Goal: Information Seeking & Learning: Learn about a topic

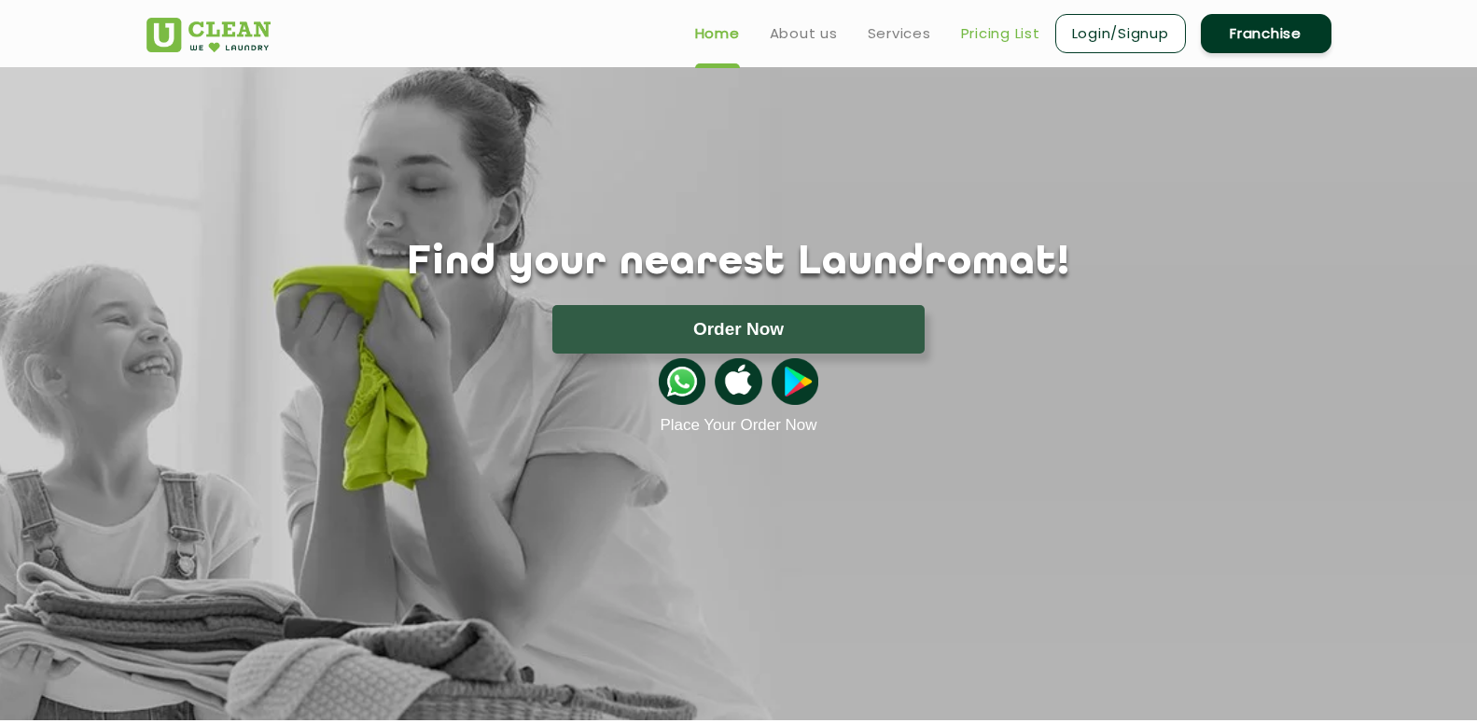
click at [980, 44] on link "Pricing List" at bounding box center [1000, 33] width 79 height 22
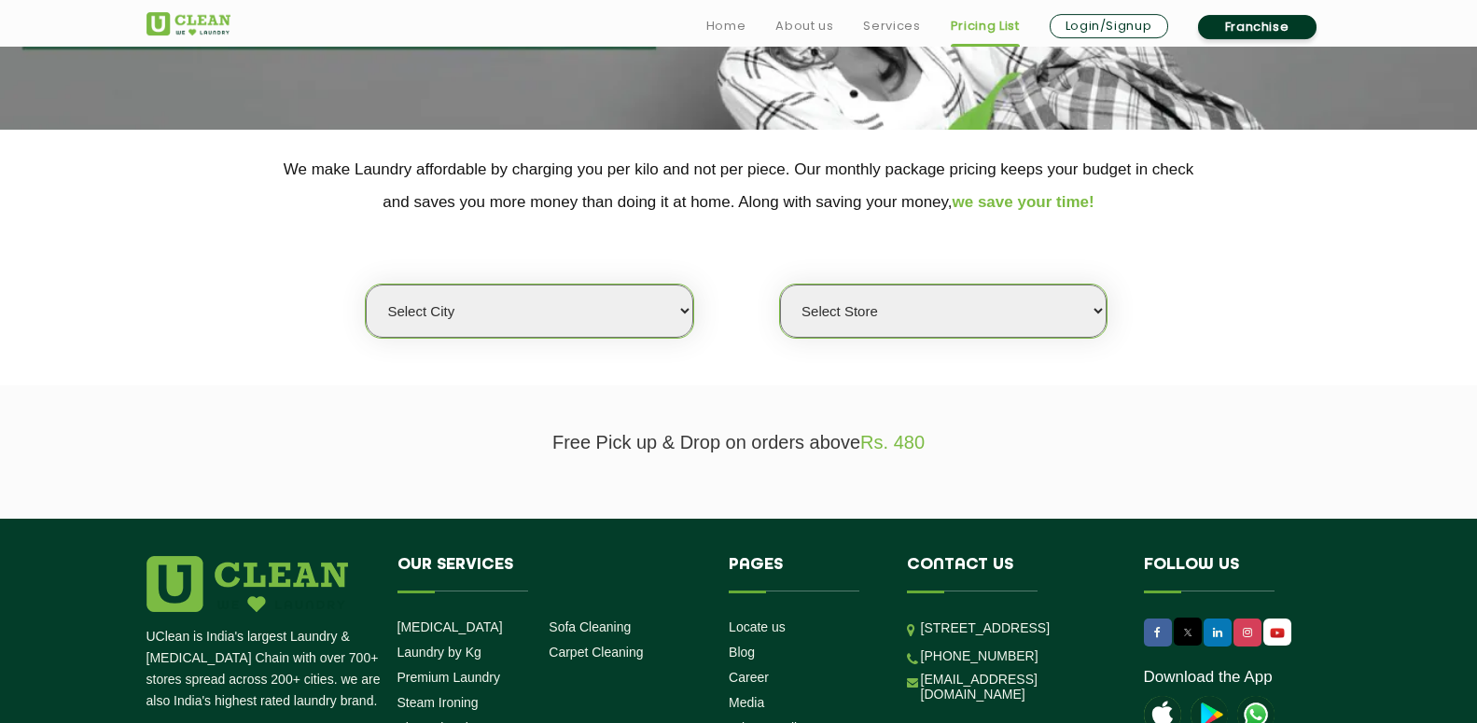
scroll to position [319, 0]
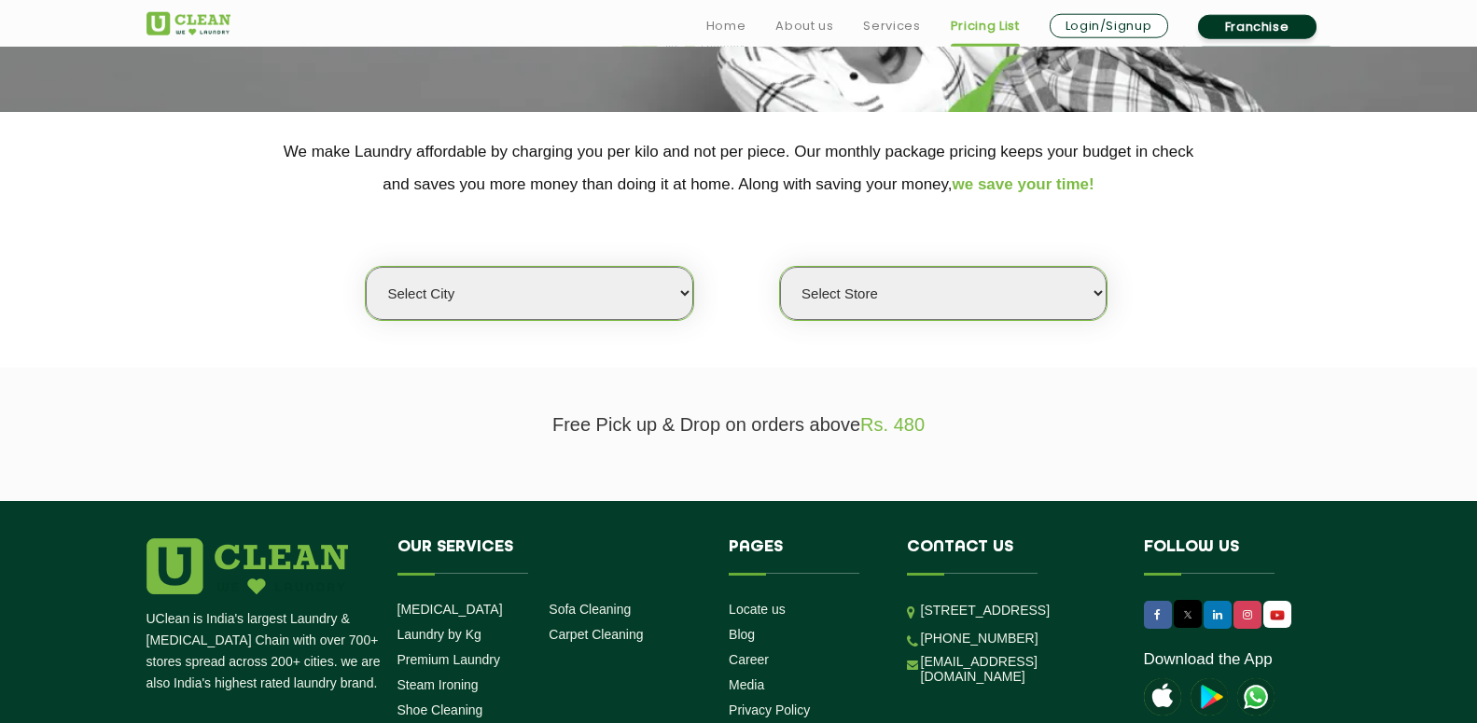
click at [366, 267] on select "Select city [GEOGRAPHIC_DATA] [GEOGRAPHIC_DATA] [GEOGRAPHIC_DATA] [GEOGRAPHIC_D…" at bounding box center [529, 293] width 327 height 53
select select "51"
click option "[GEOGRAPHIC_DATA]" at bounding box center [0, 0] width 0 height 0
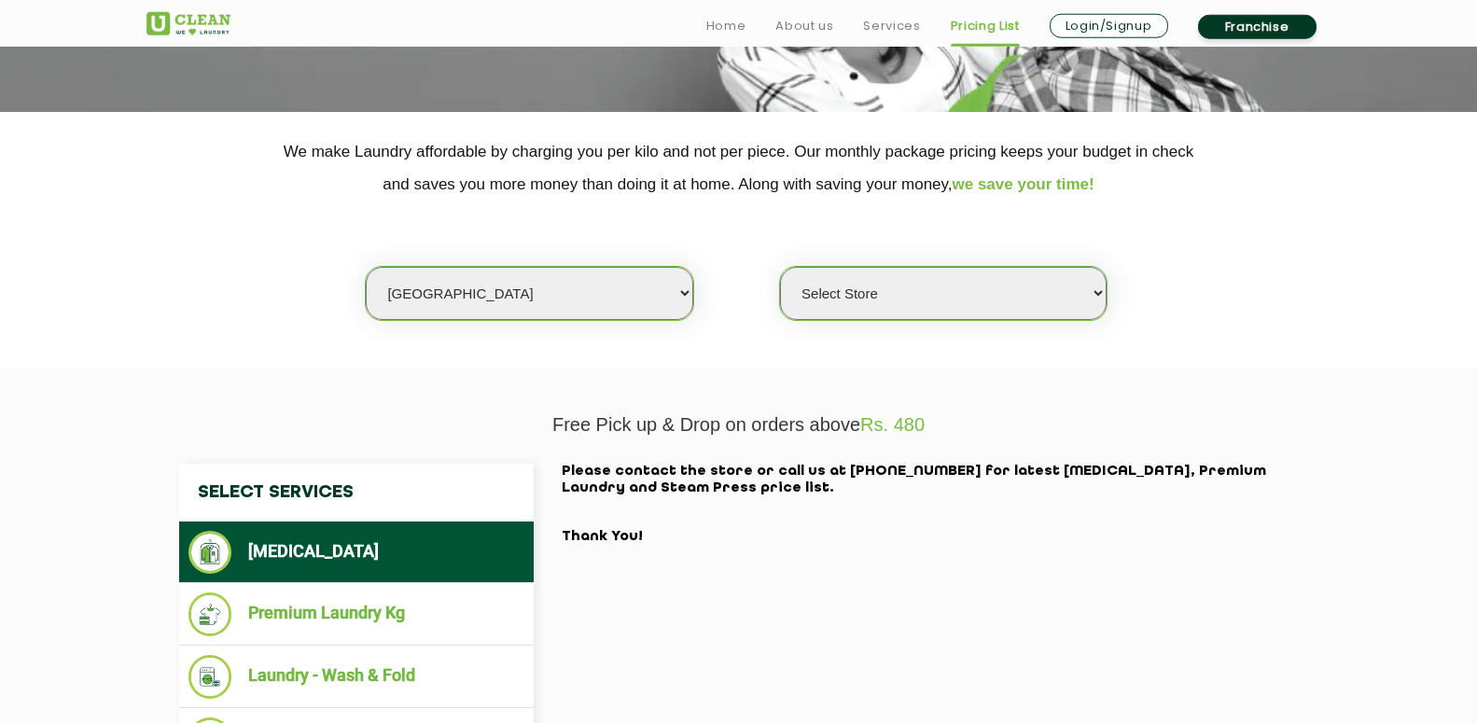
click at [780, 267] on select "Select Store" at bounding box center [943, 293] width 327 height 53
click option "Select Store" at bounding box center [0, 0] width 0 height 0
click at [780, 267] on select "Select Store" at bounding box center [943, 293] width 327 height 53
click at [915, 308] on select "Select Store" at bounding box center [943, 293] width 327 height 53
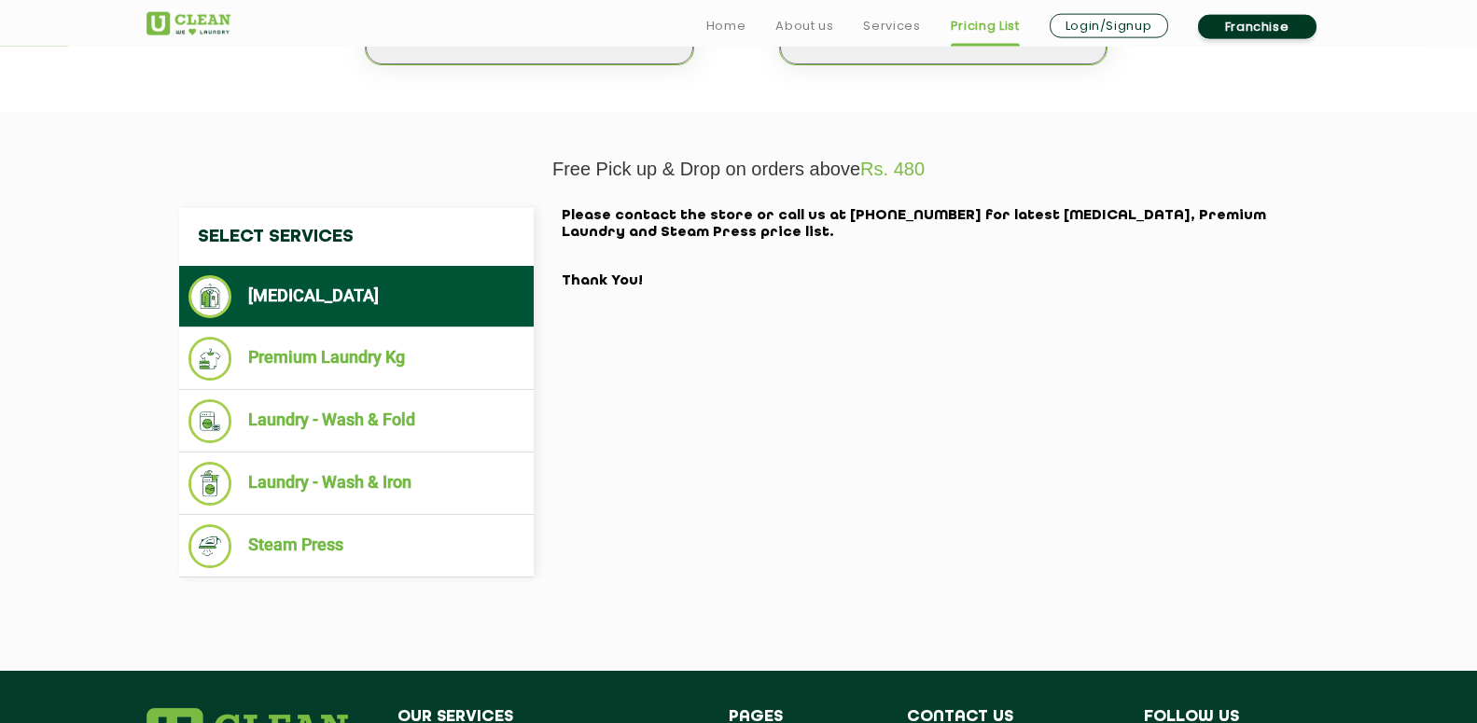
scroll to position [595, 0]
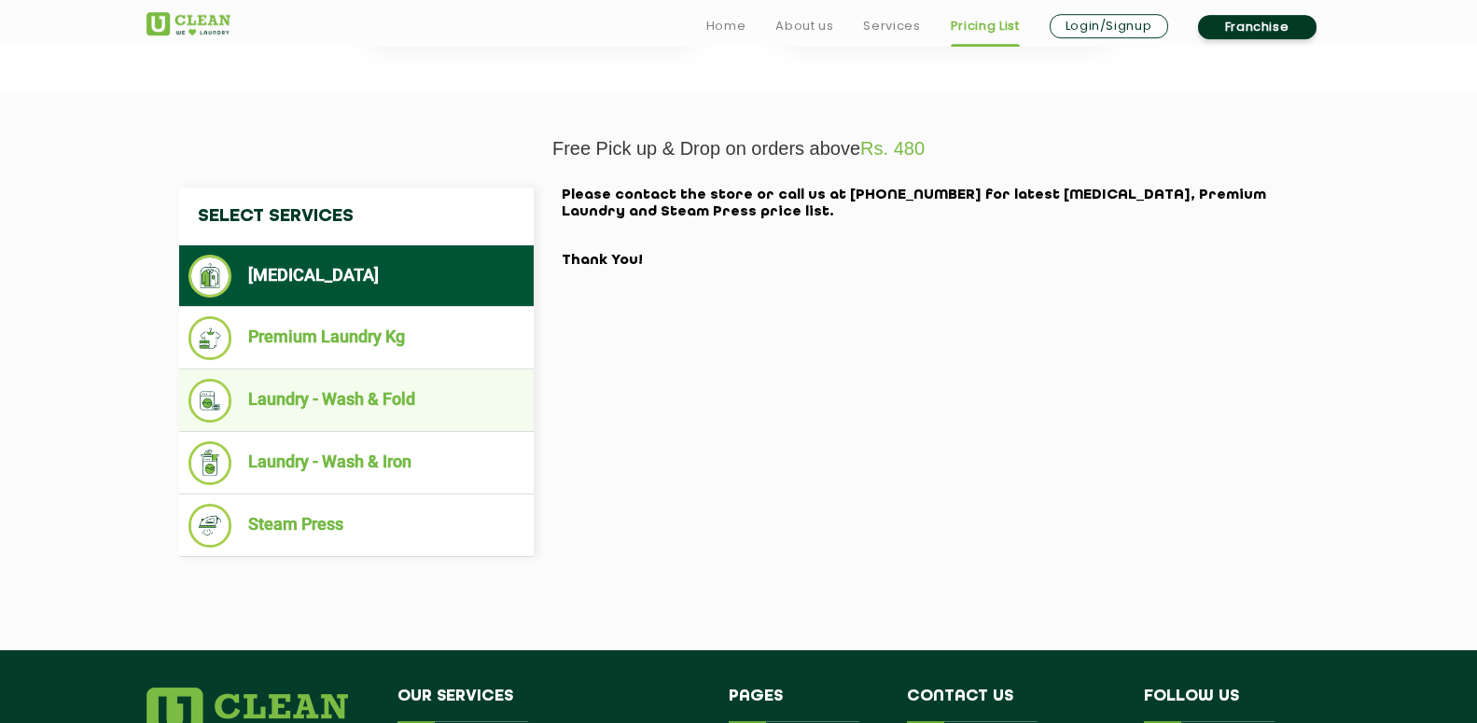
click at [357, 405] on li "Laundry - Wash & Fold" at bounding box center [357, 401] width 336 height 44
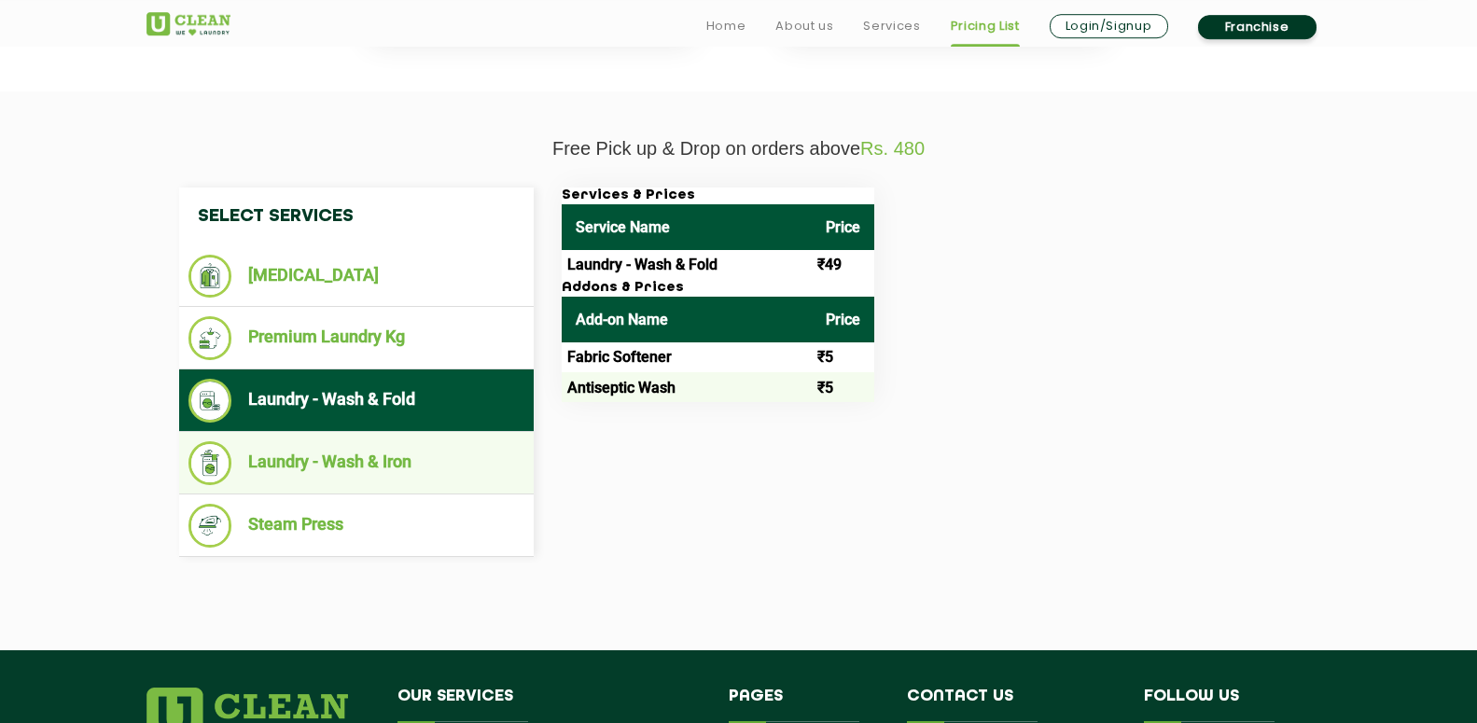
click at [359, 461] on li "Laundry - Wash & Iron" at bounding box center [357, 463] width 336 height 44
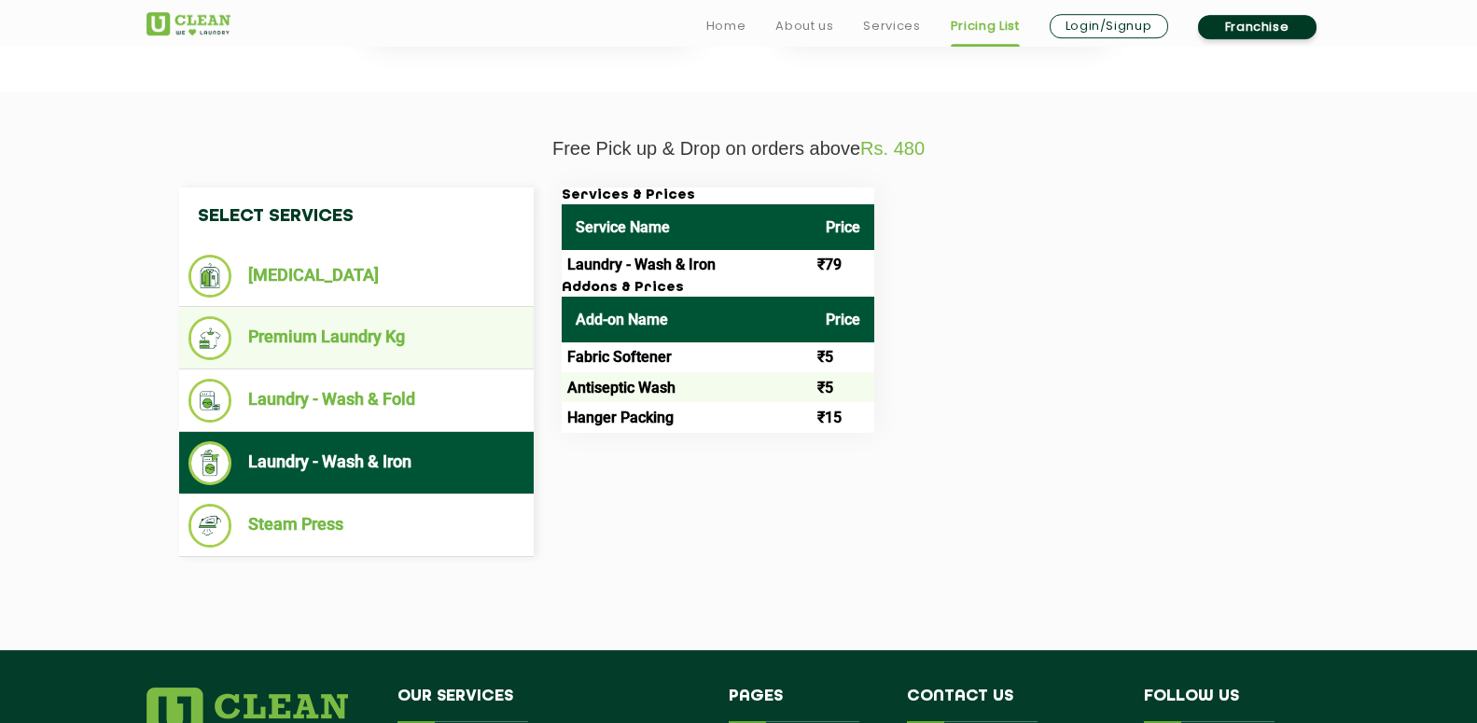
click at [349, 342] on li "Premium Laundry Kg" at bounding box center [357, 338] width 336 height 44
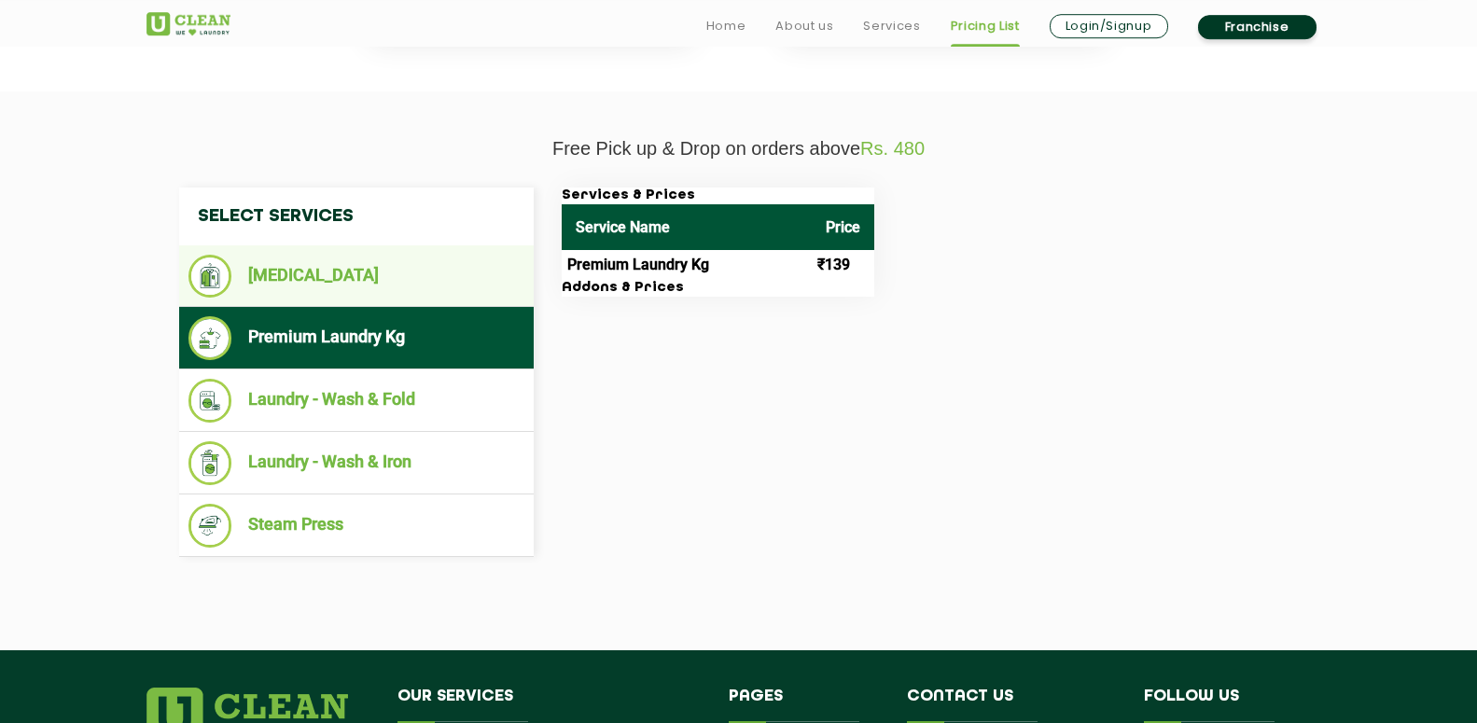
click at [364, 286] on li "[MEDICAL_DATA]" at bounding box center [357, 276] width 336 height 43
